Goal: Check status: Check status

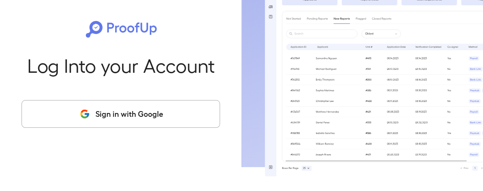
scroll to position [42, 0]
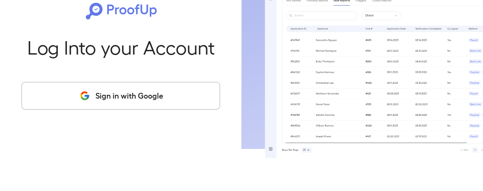
click at [129, 95] on button "Sign in with Google" at bounding box center [120, 96] width 199 height 28
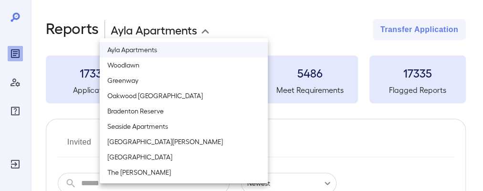
click at [206, 32] on body "**********" at bounding box center [241, 95] width 483 height 191
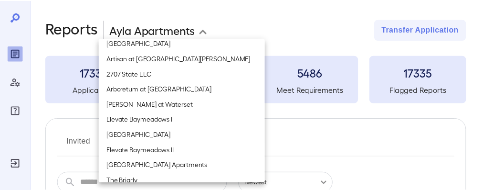
scroll to position [1019, 0]
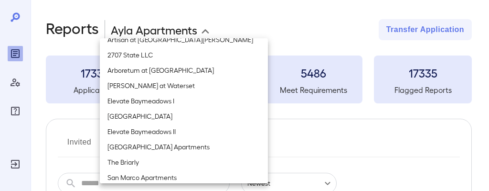
click at [150, 87] on li "[PERSON_NAME] at Waterset" at bounding box center [184, 85] width 168 height 15
type input "**********"
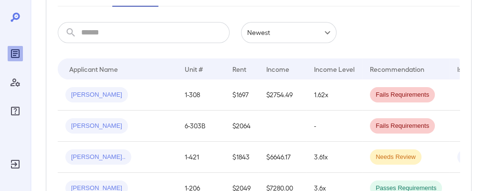
scroll to position [191, 0]
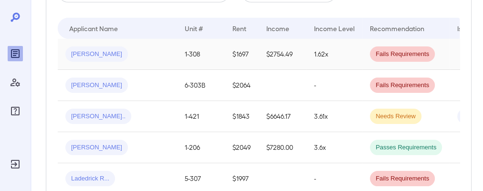
click at [85, 56] on span "[PERSON_NAME]" at bounding box center [96, 54] width 63 height 9
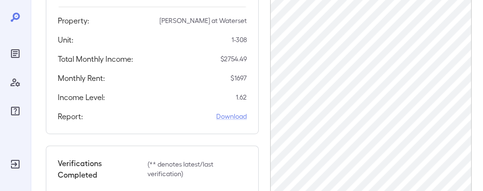
scroll to position [191, 0]
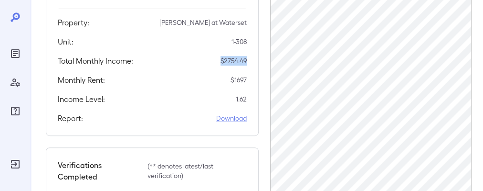
drag, startPoint x: 215, startPoint y: 68, endPoint x: 249, endPoint y: 67, distance: 33.9
click at [249, 67] on div "Applicants Information Name Email [PERSON_NAME] [EMAIL_ADDRESS][DOMAIN_NAME] Co…" at bounding box center [152, 24] width 213 height 224
click at [256, 81] on div "Applicants Information Name Email [PERSON_NAME] [EMAIL_ADDRESS][DOMAIN_NAME] Co…" at bounding box center [152, 24] width 213 height 224
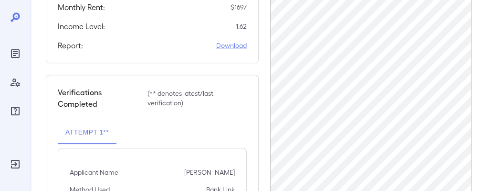
scroll to position [267, 0]
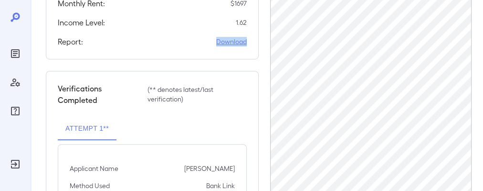
drag, startPoint x: 213, startPoint y: 49, endPoint x: 257, endPoint y: 49, distance: 43.9
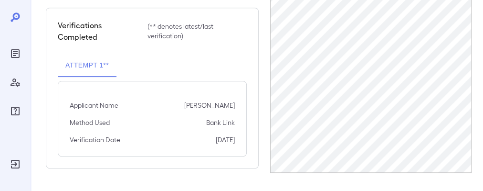
scroll to position [331, 0]
click at [74, 71] on button "Attempt 1**" at bounding box center [87, 64] width 59 height 23
drag, startPoint x: 196, startPoint y: 126, endPoint x: 241, endPoint y: 127, distance: 45.4
click at [241, 127] on div "Applicant Name [PERSON_NAME] Method Used Bank Link Verification Date [DATE]" at bounding box center [152, 117] width 189 height 75
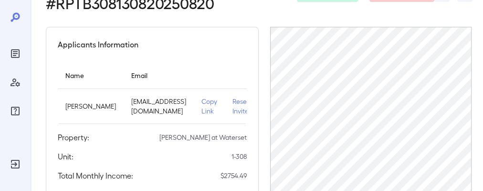
scroll to position [0, 0]
